Goal: Transaction & Acquisition: Purchase product/service

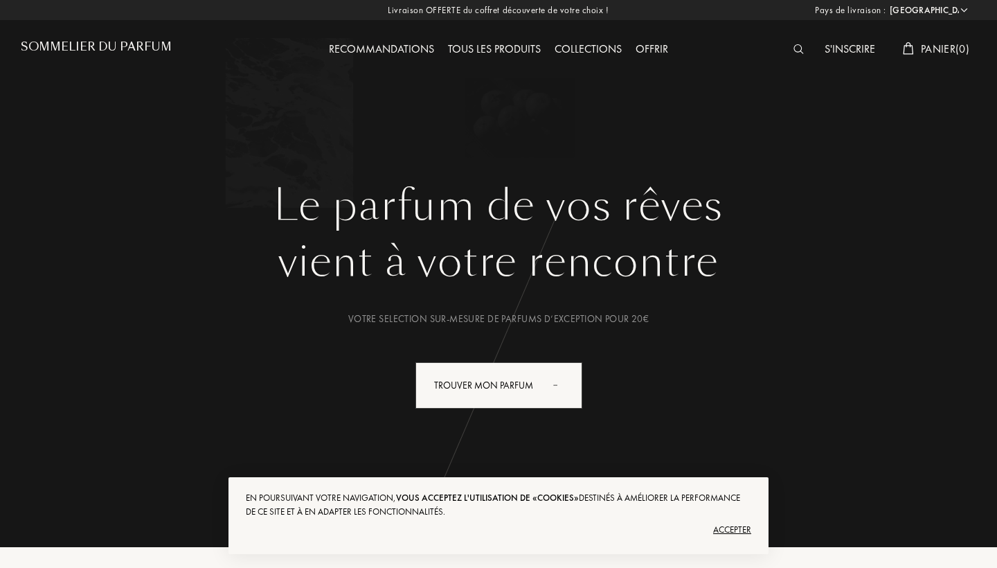
select select "FR"
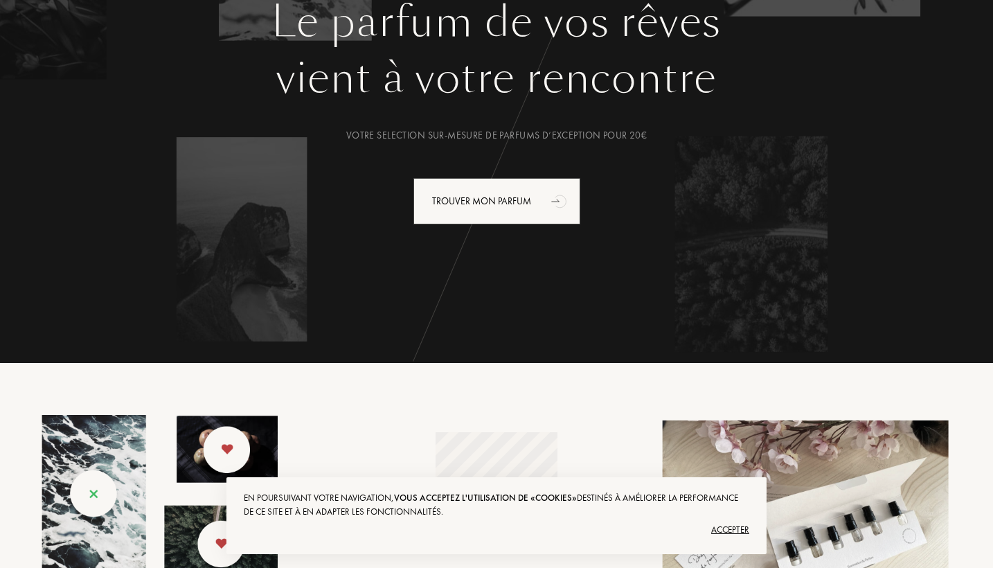
scroll to position [193, 0]
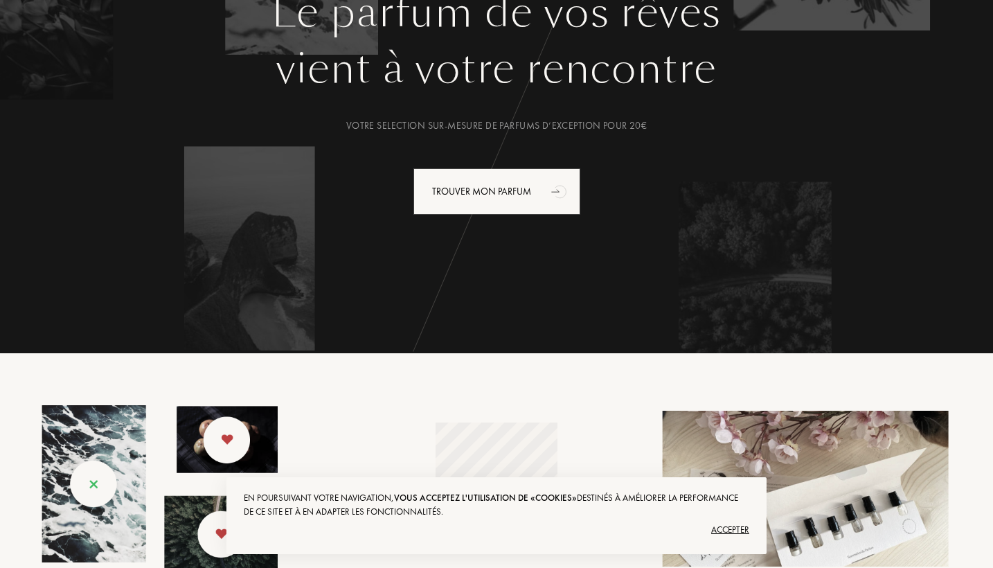
click at [739, 529] on div "Accepter" at bounding box center [497, 530] width 506 height 22
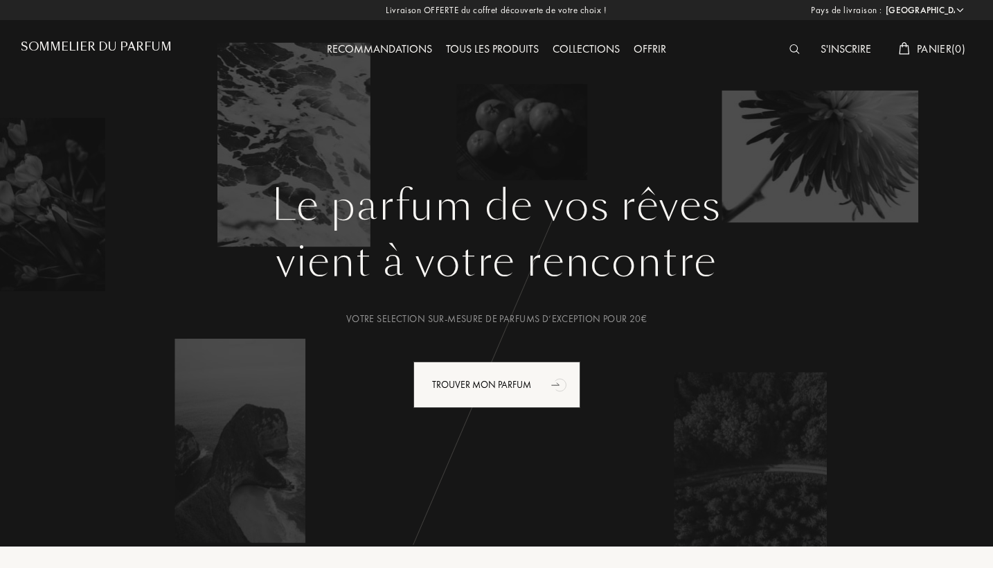
scroll to position [0, 0]
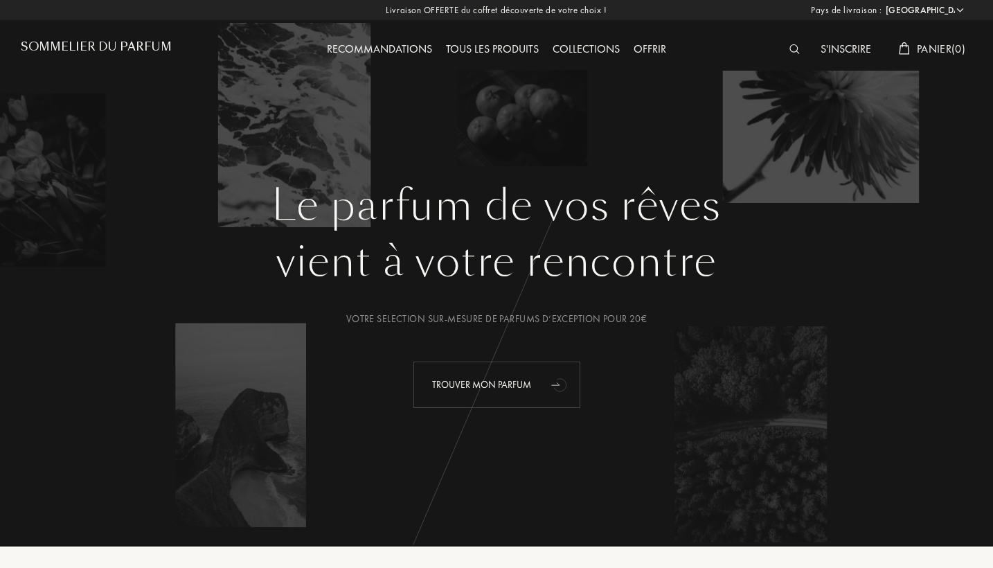
click at [517, 389] on div "Trouver mon parfum" at bounding box center [496, 385] width 167 height 46
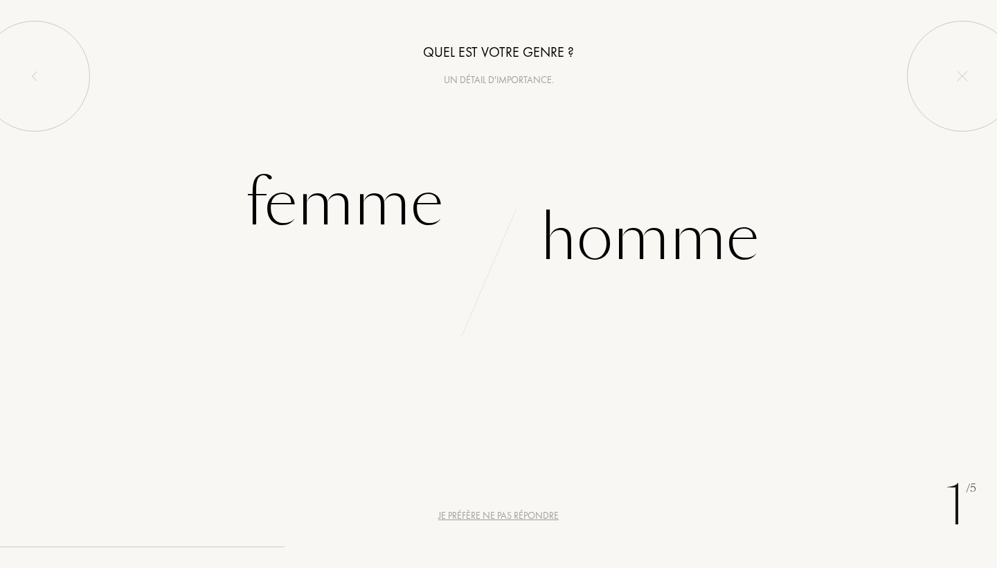
click at [479, 516] on div "Je préfère ne pas répondre" at bounding box center [498, 515] width 121 height 15
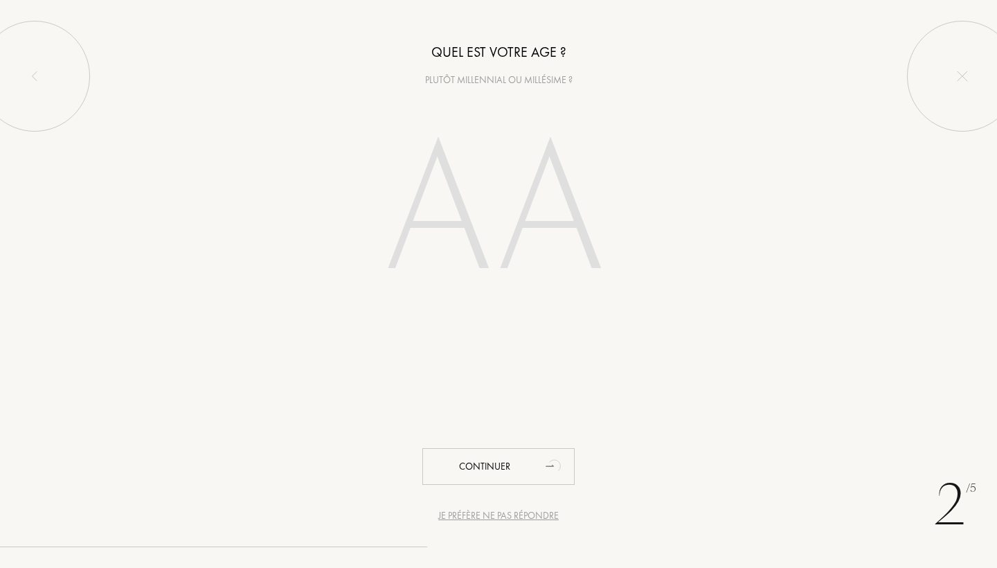
click at [479, 516] on div "Je préfère ne pas répondre" at bounding box center [498, 515] width 121 height 15
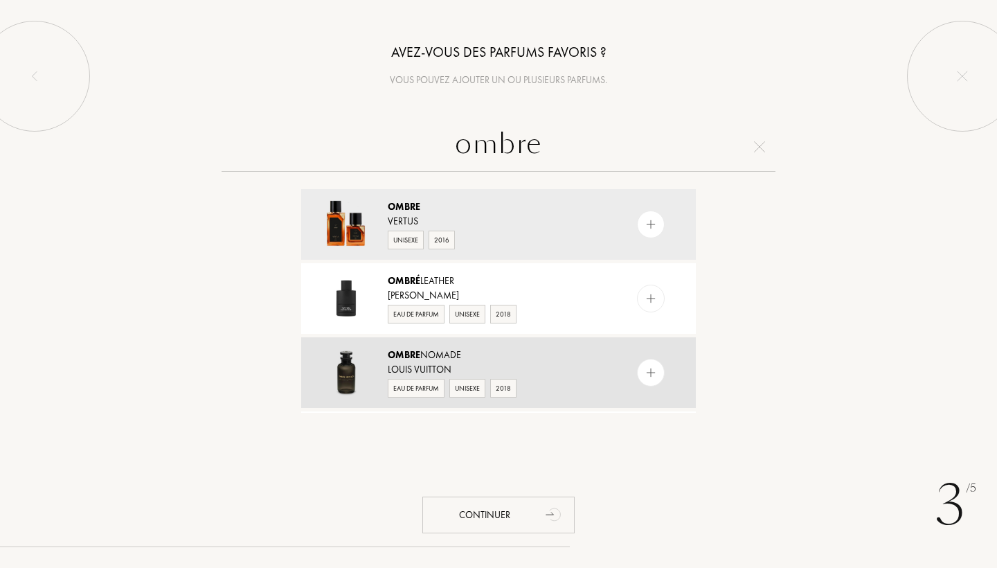
type input "ombre"
click at [346, 373] on img at bounding box center [346, 372] width 48 height 48
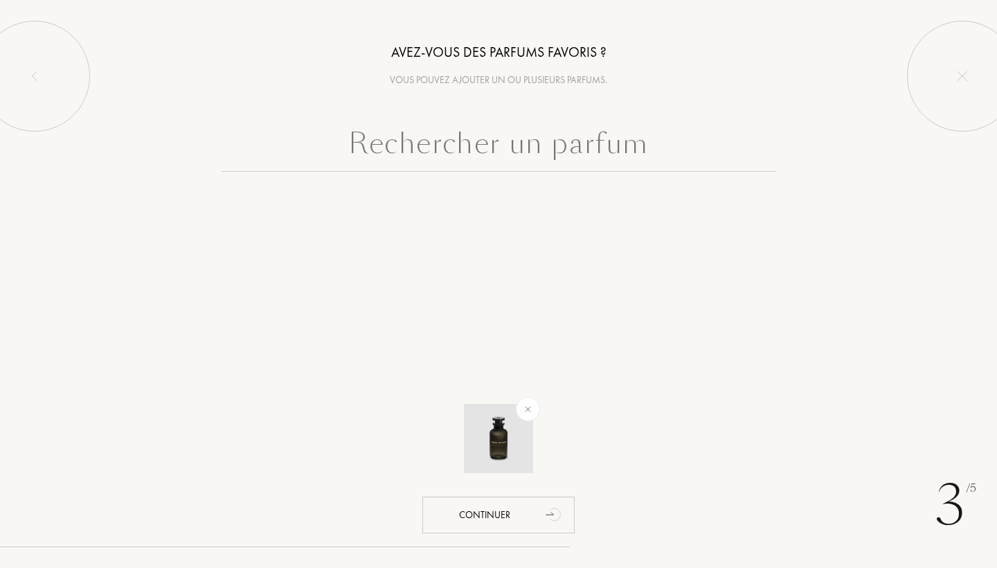
click at [510, 446] on img at bounding box center [498, 438] width 48 height 48
click at [481, 147] on input "text" at bounding box center [499, 147] width 554 height 50
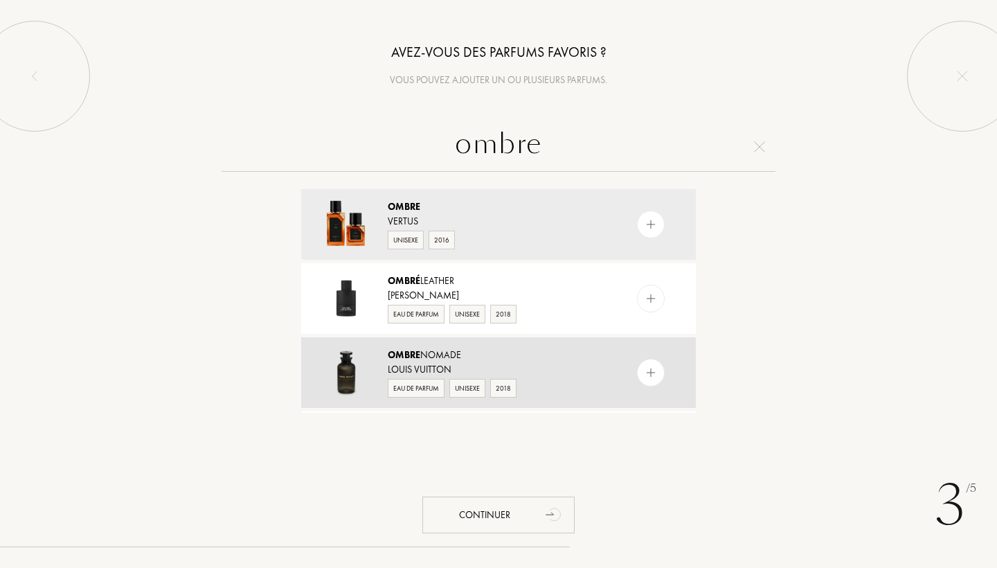
type input "ombre"
click at [348, 373] on img at bounding box center [346, 372] width 48 height 48
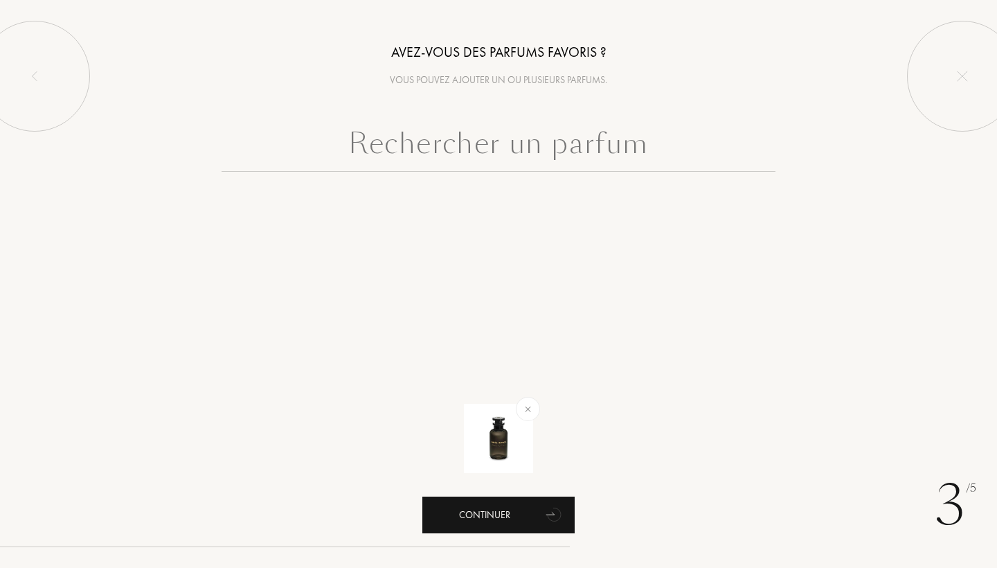
click at [517, 520] on div "Continuer" at bounding box center [498, 515] width 152 height 37
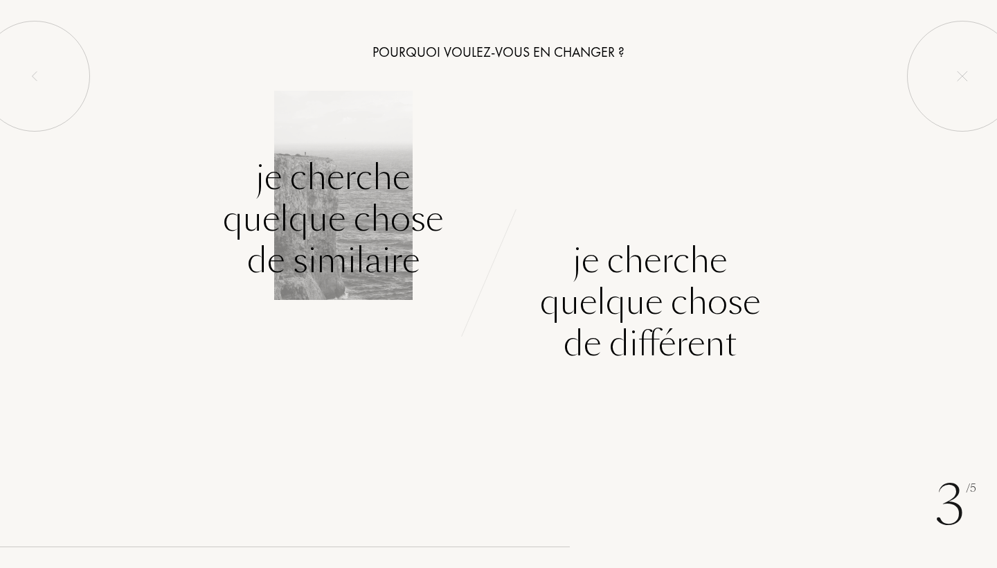
click at [360, 228] on div "Je cherche quelque chose de similaire" at bounding box center [333, 219] width 220 height 125
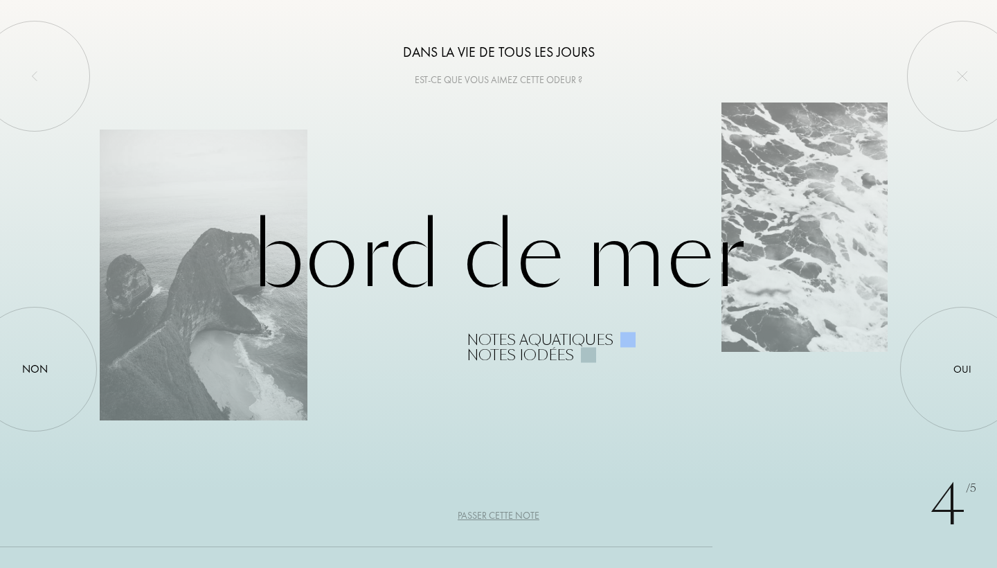
click at [513, 514] on div "Passer cette note" at bounding box center [499, 515] width 82 height 15
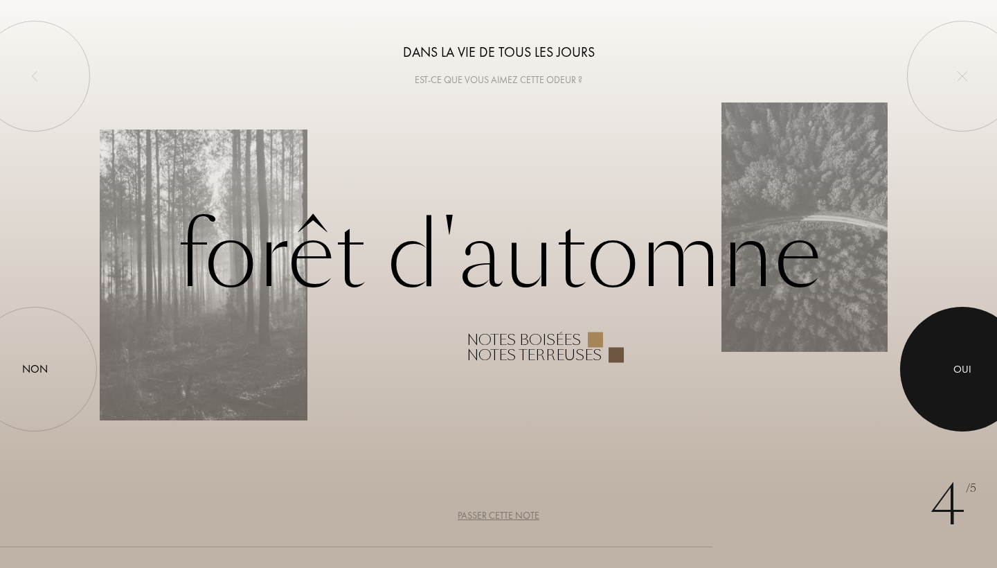
click at [931, 366] on div at bounding box center [962, 369] width 125 height 125
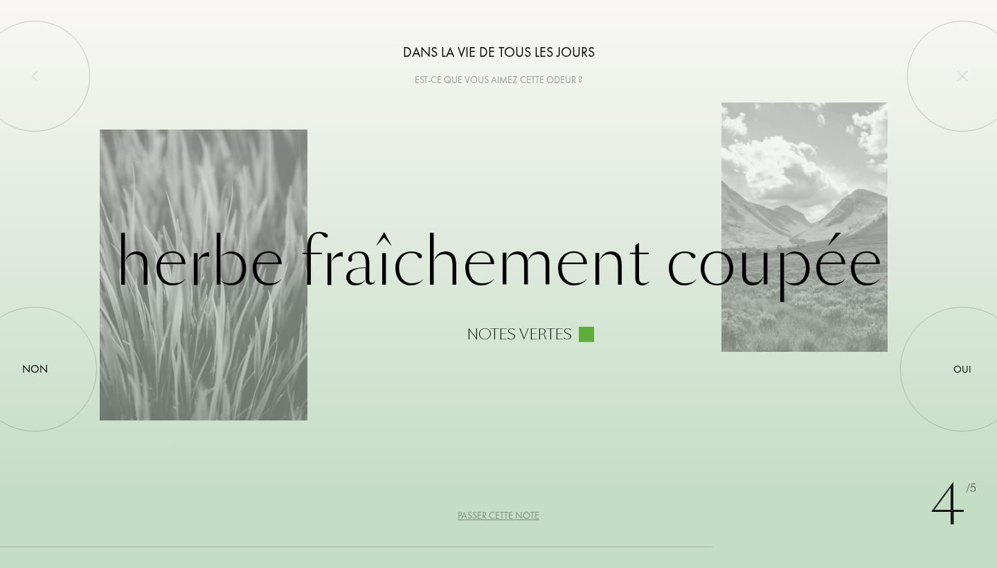
click at [483, 514] on div "Passer cette note" at bounding box center [499, 515] width 82 height 15
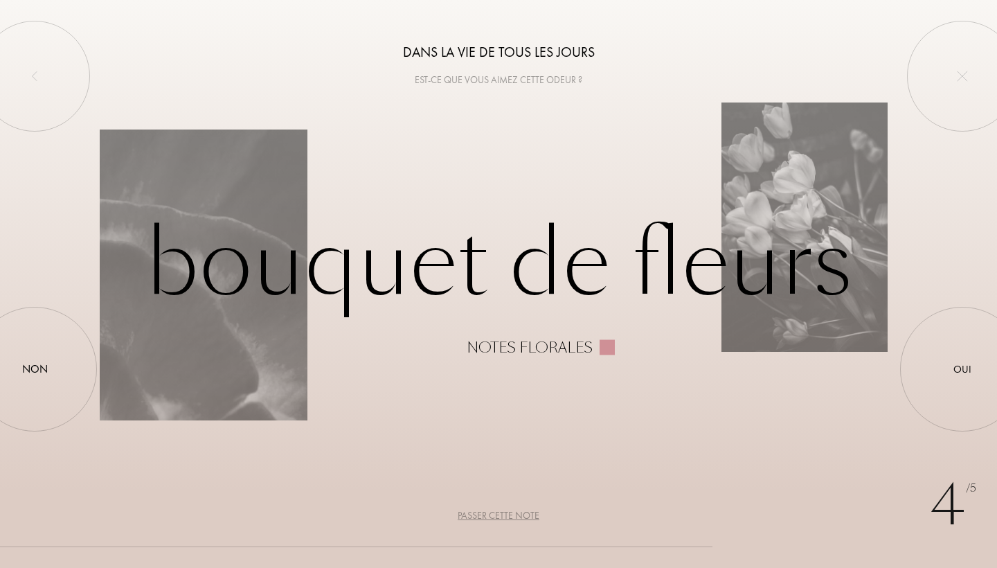
click at [483, 514] on div "Passer cette note" at bounding box center [499, 515] width 82 height 15
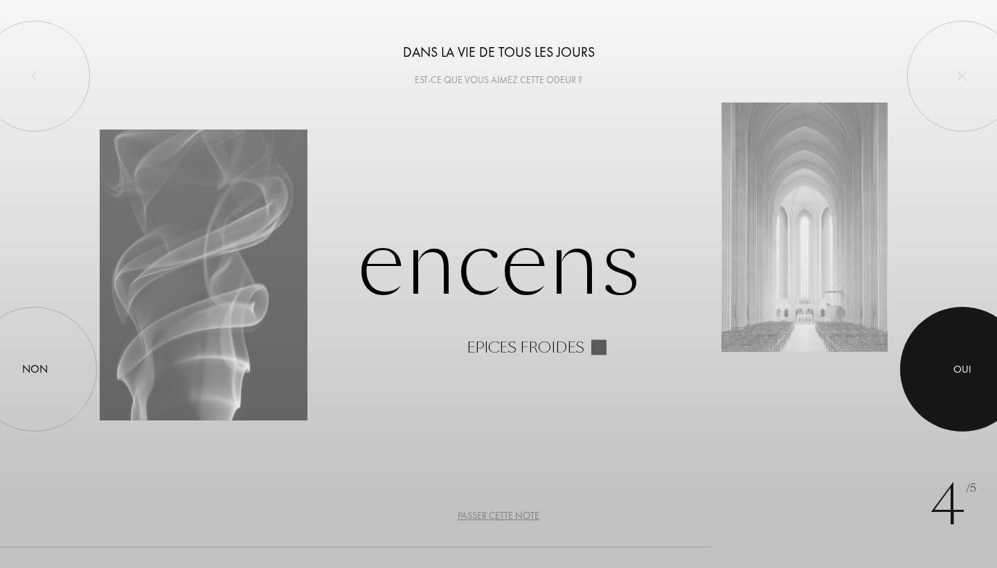
click at [932, 354] on div at bounding box center [962, 369] width 125 height 125
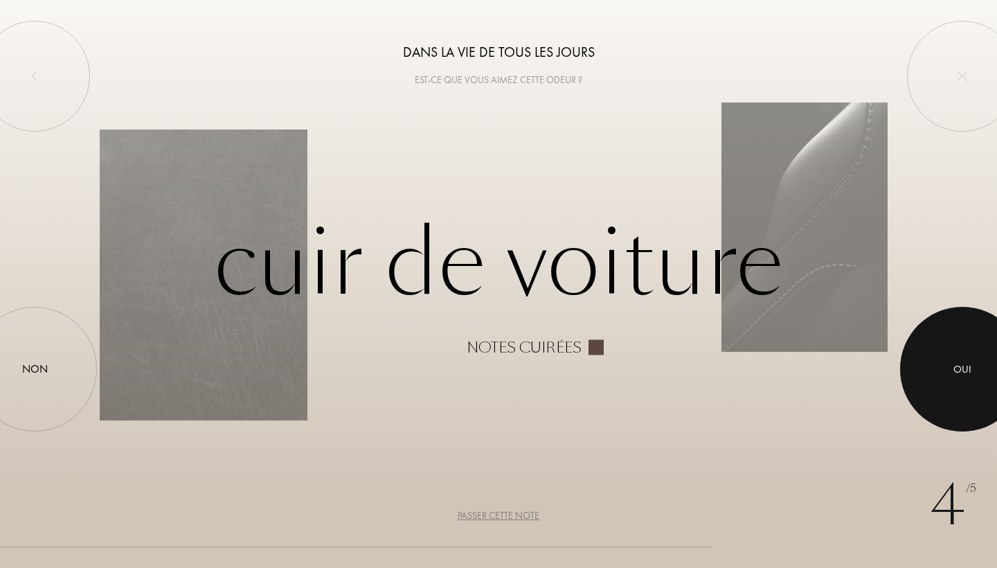
click at [932, 354] on div at bounding box center [962, 369] width 125 height 125
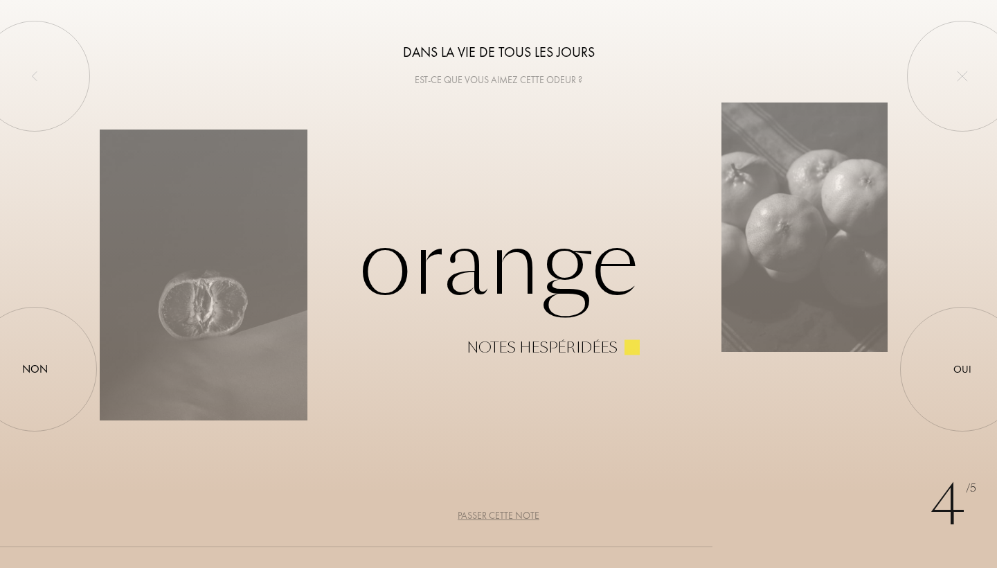
click at [476, 519] on div "Passer cette note" at bounding box center [499, 515] width 82 height 15
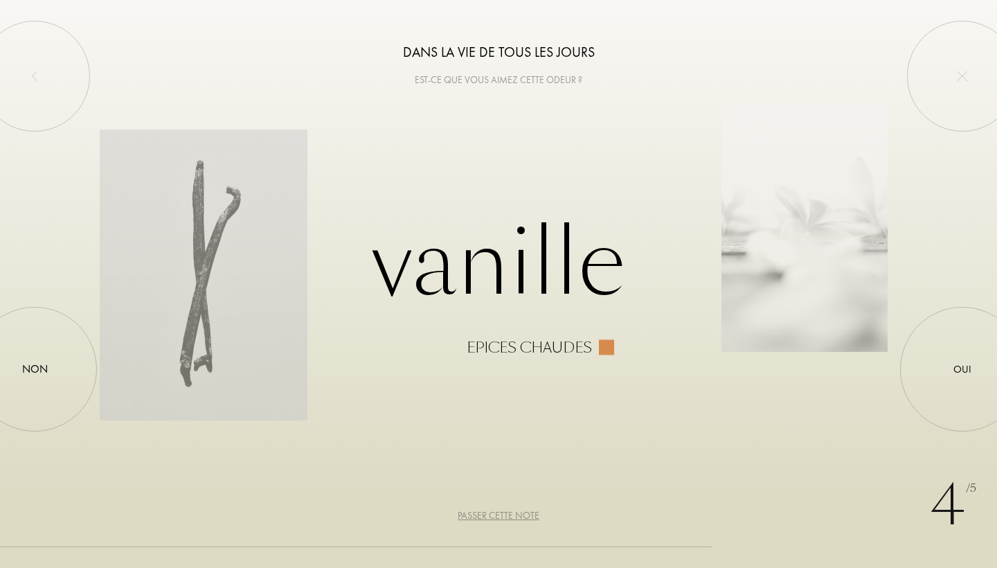
click at [497, 515] on div "Passer cette note" at bounding box center [499, 515] width 82 height 15
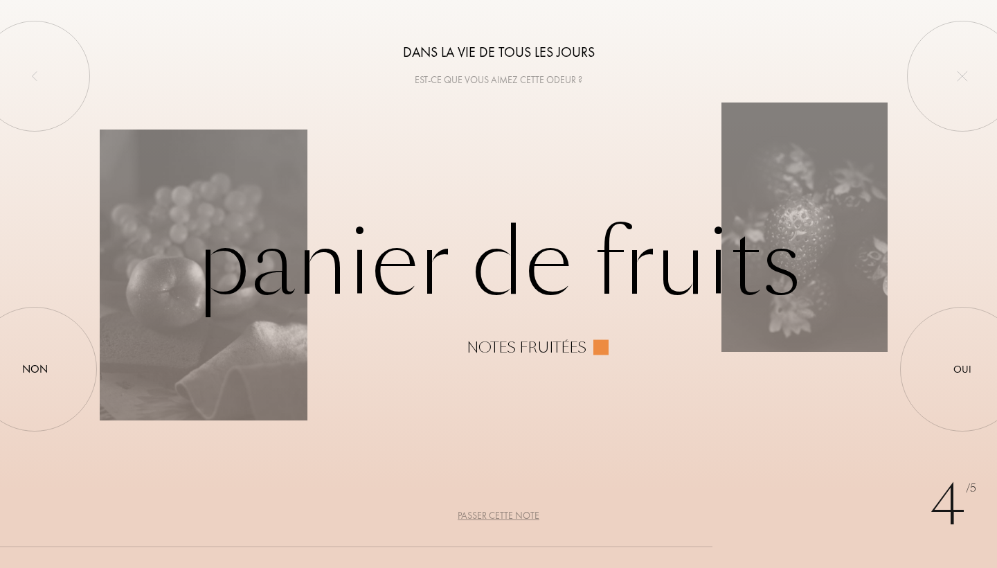
click at [497, 515] on div "Passer cette note" at bounding box center [499, 515] width 82 height 15
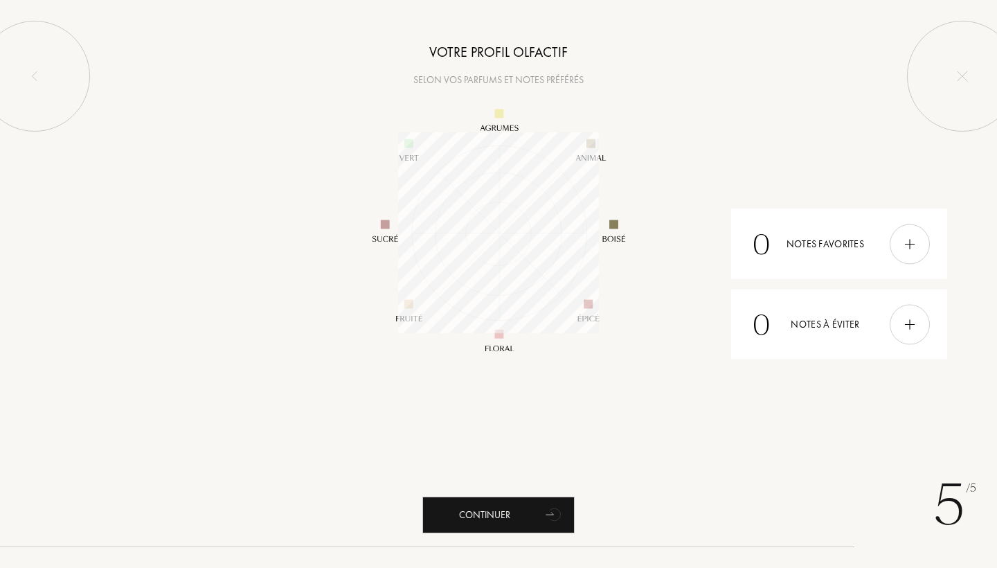
scroll to position [201, 201]
click at [497, 515] on div "Continuer" at bounding box center [498, 515] width 152 height 37
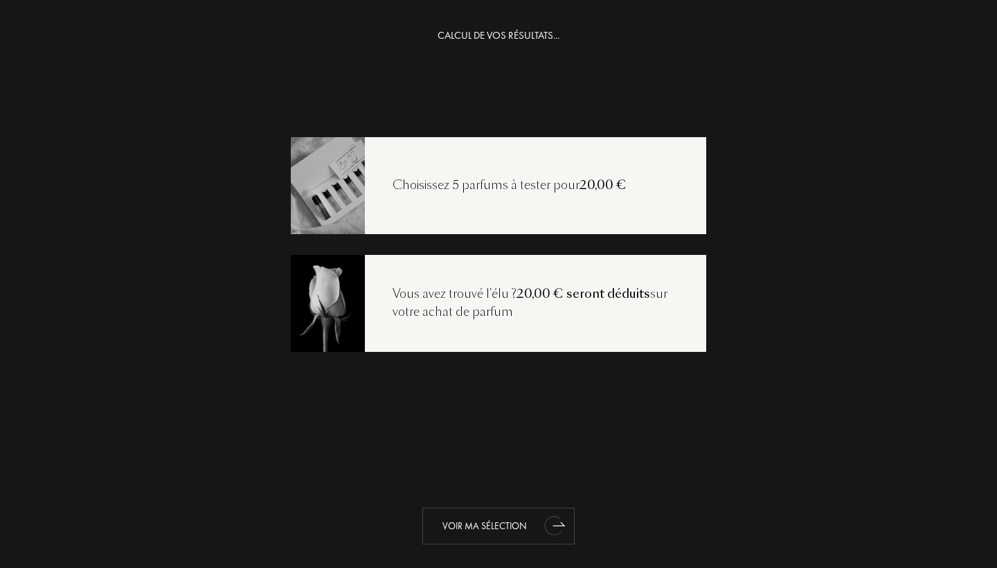
click at [469, 524] on div "Voir ma sélection" at bounding box center [498, 526] width 152 height 37
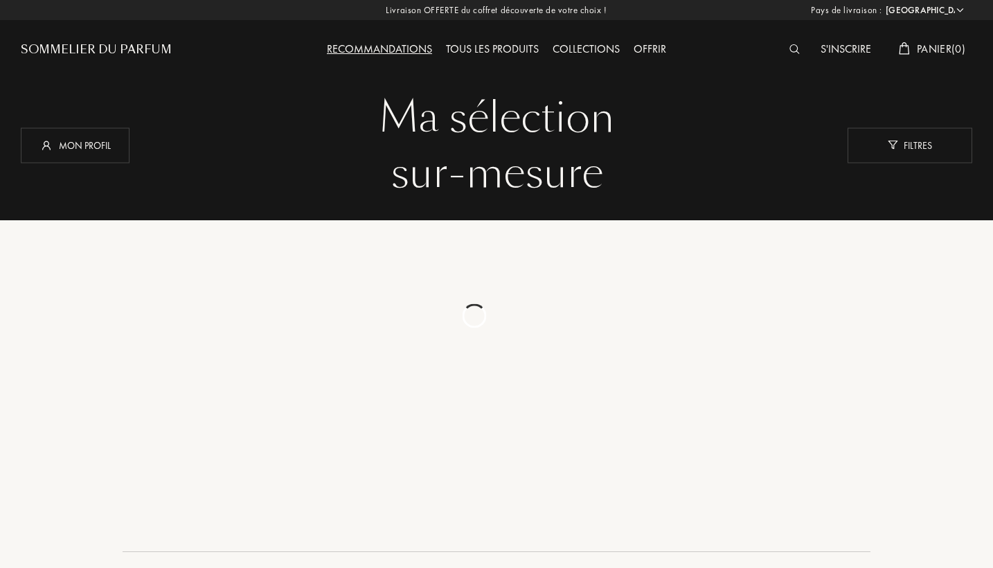
select select "FR"
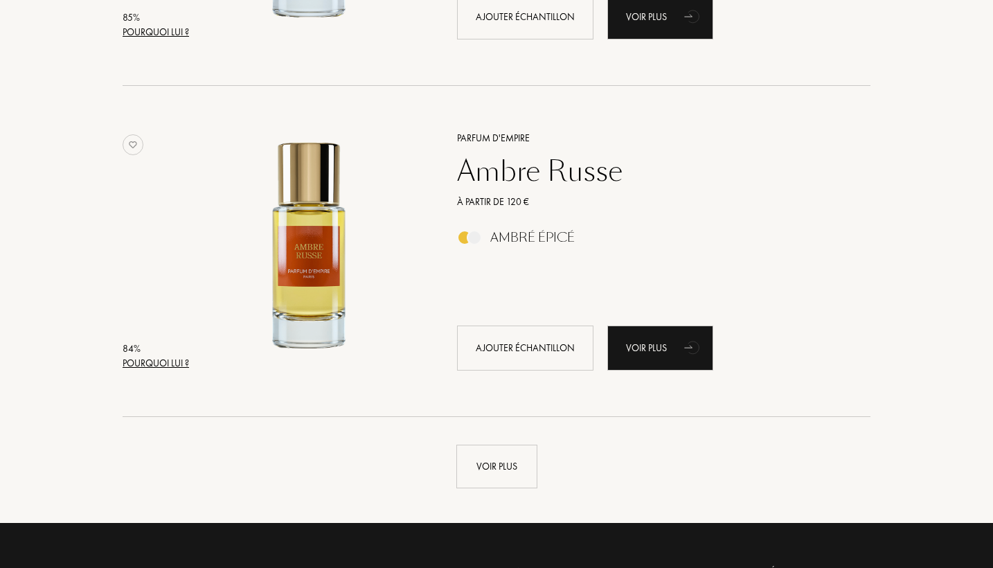
scroll to position [3115, 0]
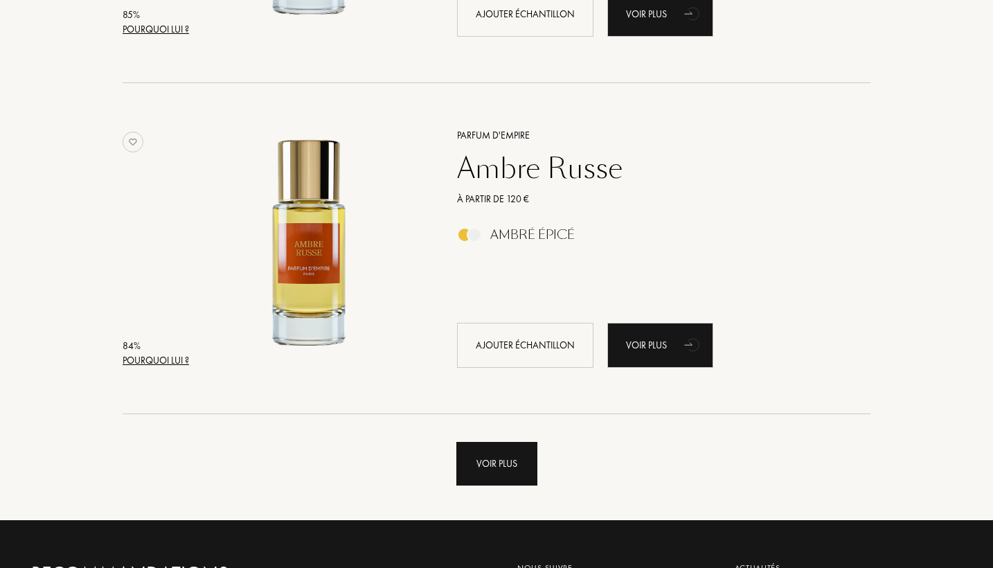
click at [477, 465] on div "Voir plus" at bounding box center [496, 464] width 81 height 44
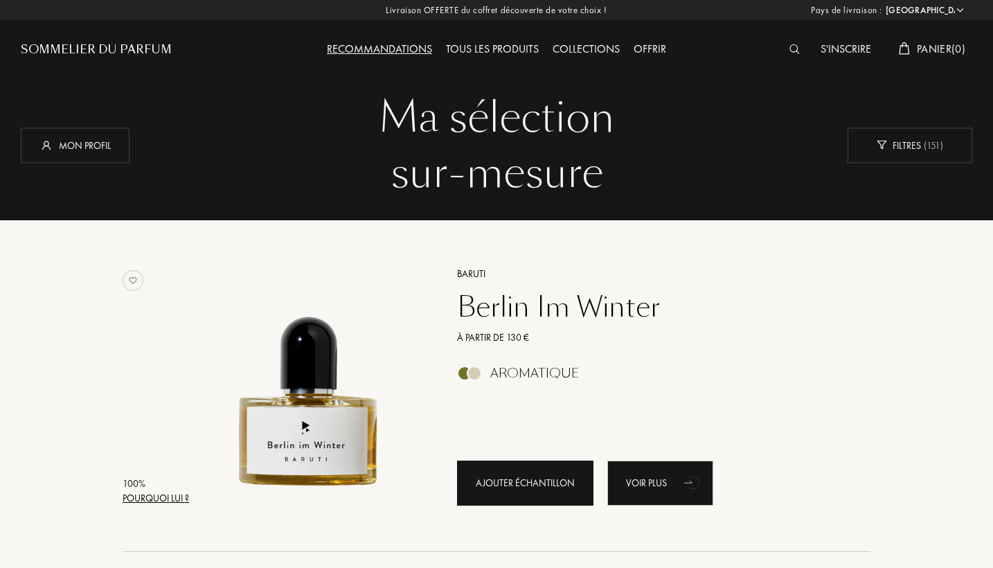
scroll to position [0, 0]
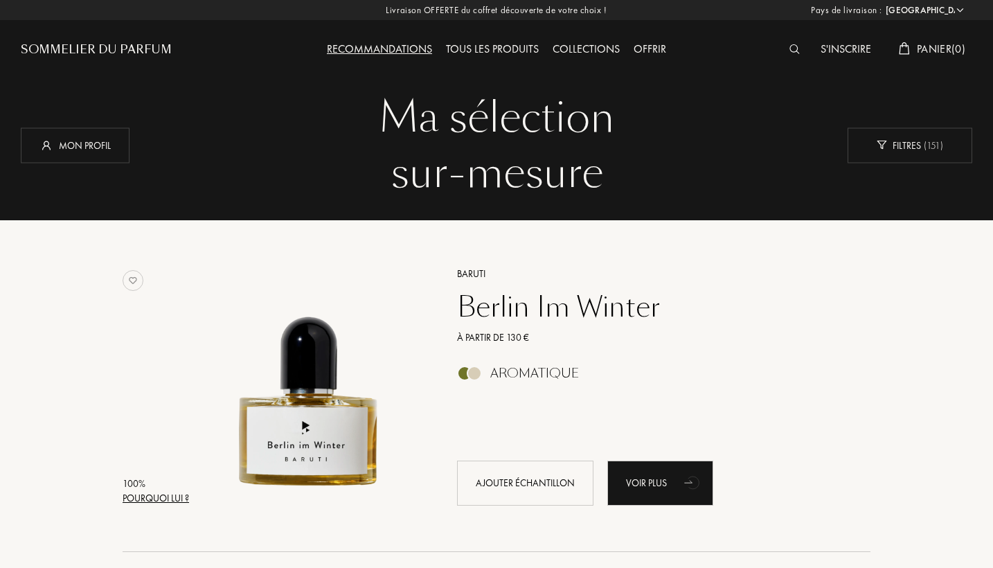
click at [508, 55] on div "Tous les produits" at bounding box center [492, 50] width 107 height 18
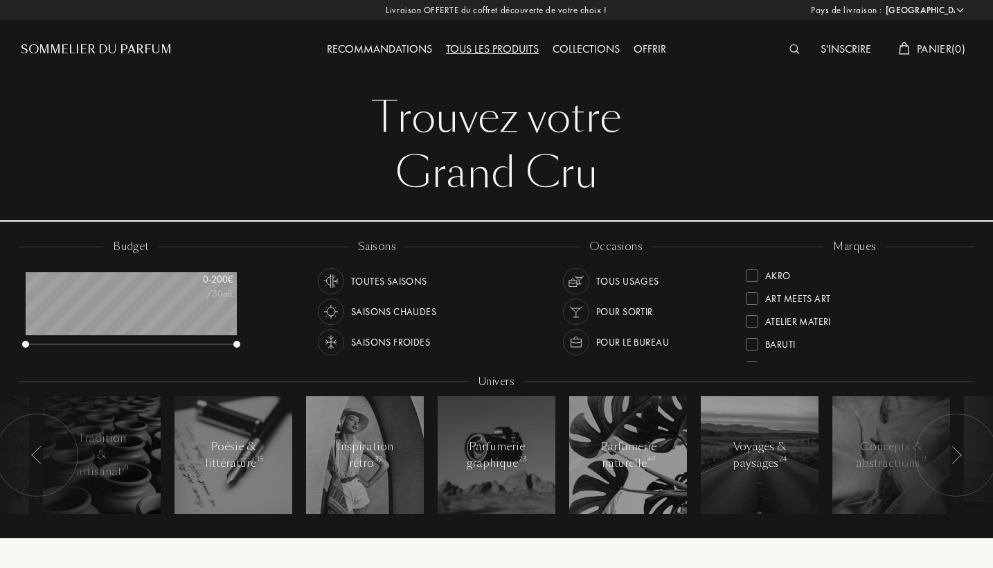
select select "FR"
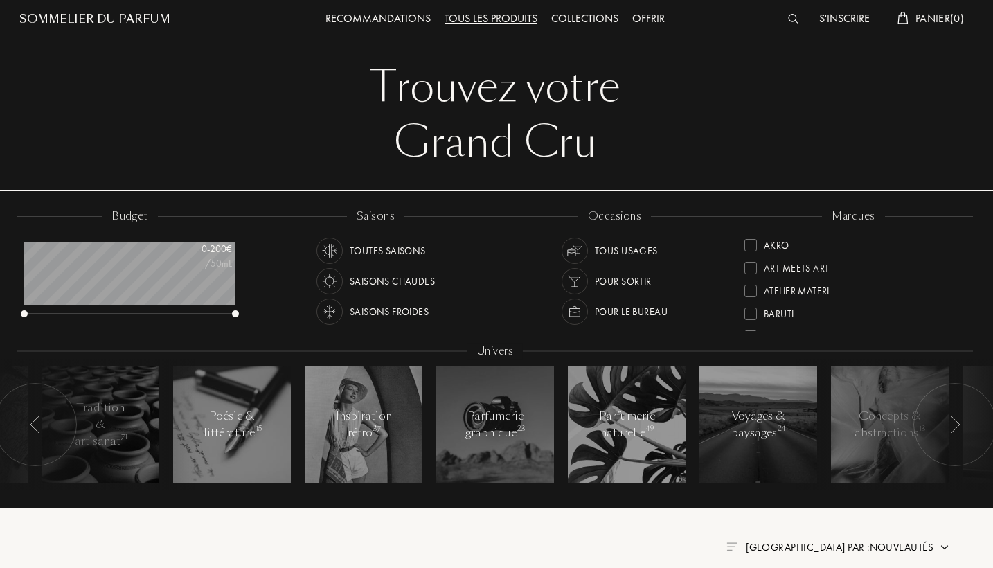
scroll to position [30, 1]
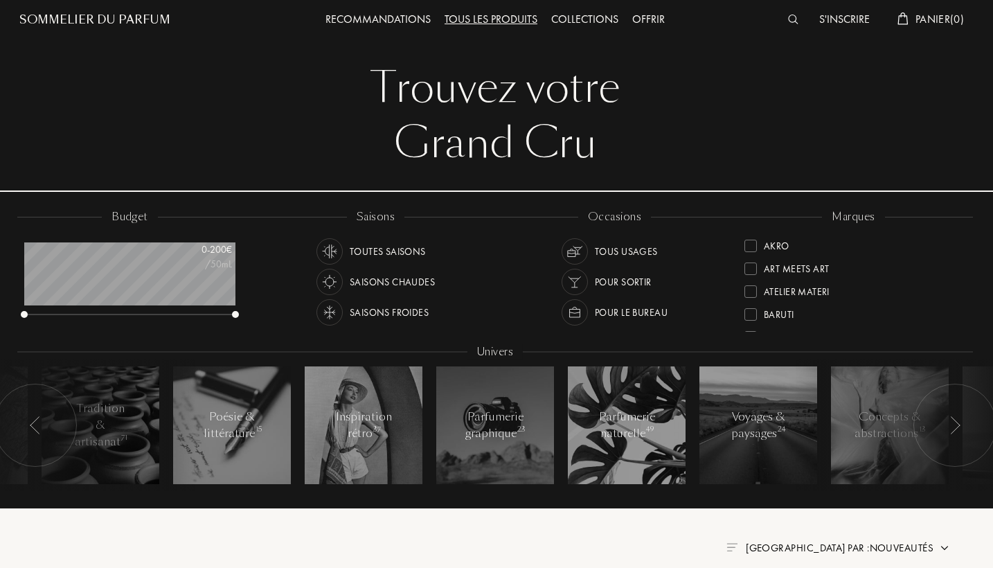
click at [544, 132] on div "Grand Cru" at bounding box center [495, 143] width 931 height 55
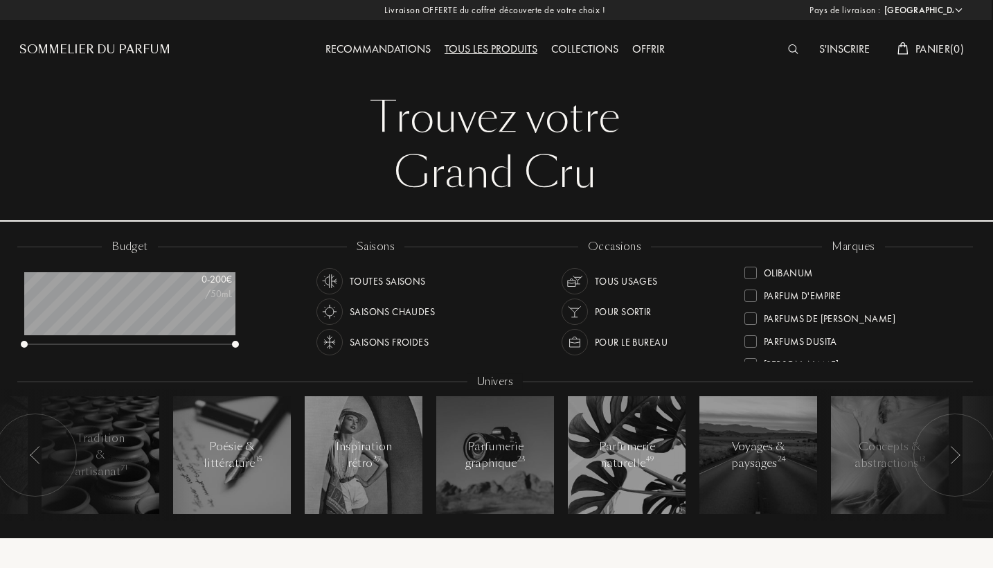
scroll to position [435, 0]
